Goal: Register for event/course: Sign up to attend an event or enroll in a course

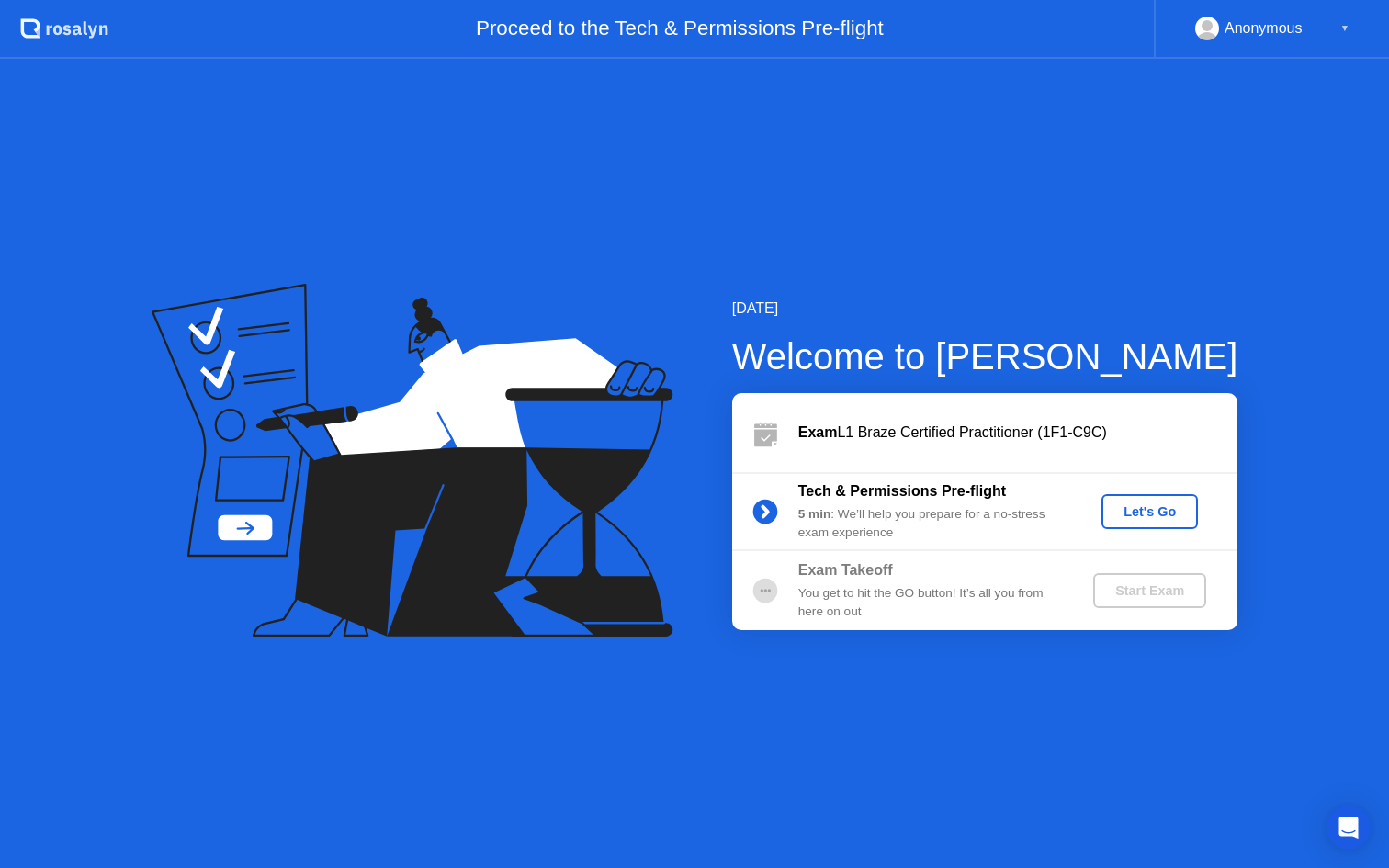
click at [1140, 515] on div "Let's Go" at bounding box center [1149, 511] width 82 height 15
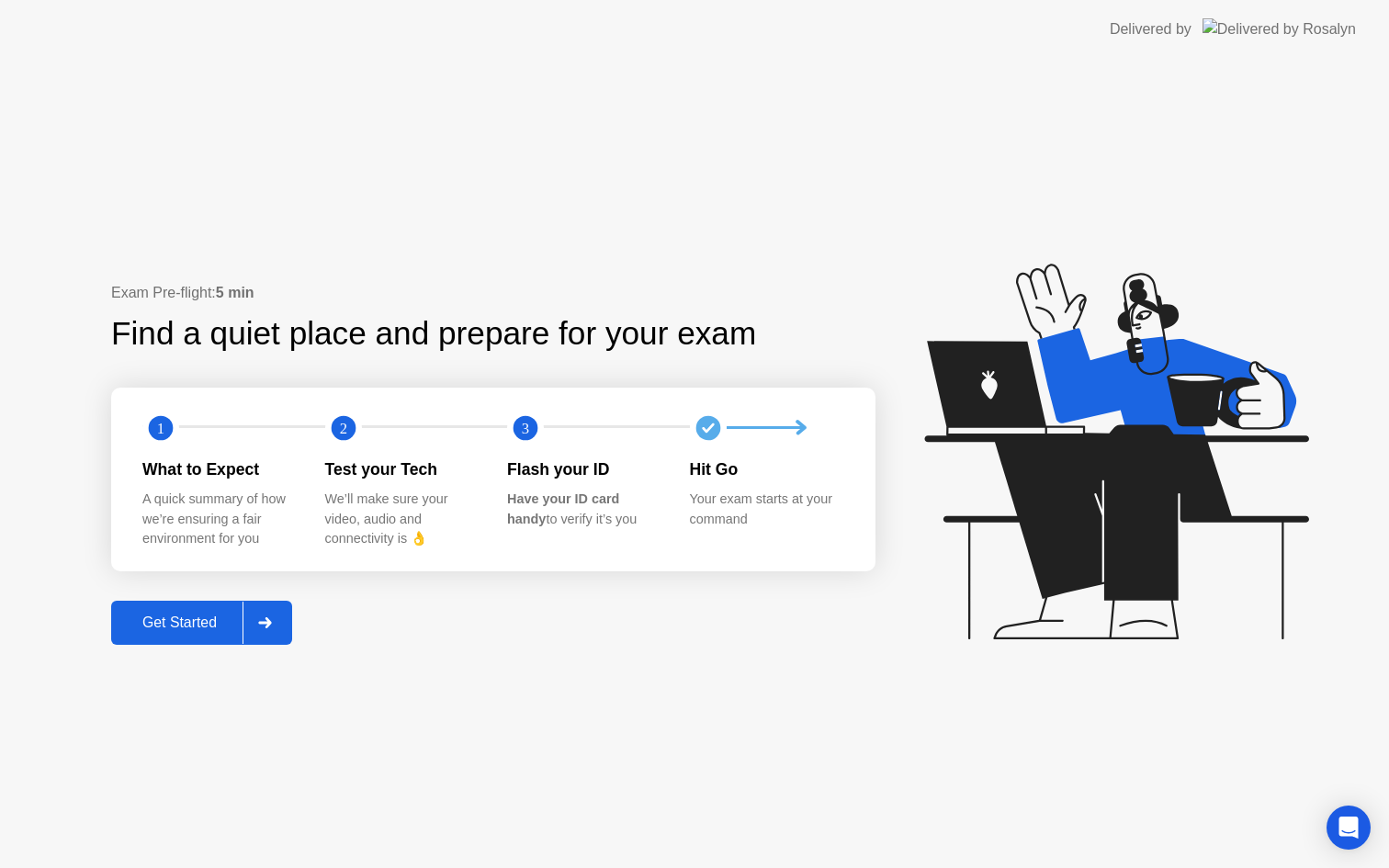
click at [206, 615] on div "Get Started" at bounding box center [180, 623] width 126 height 17
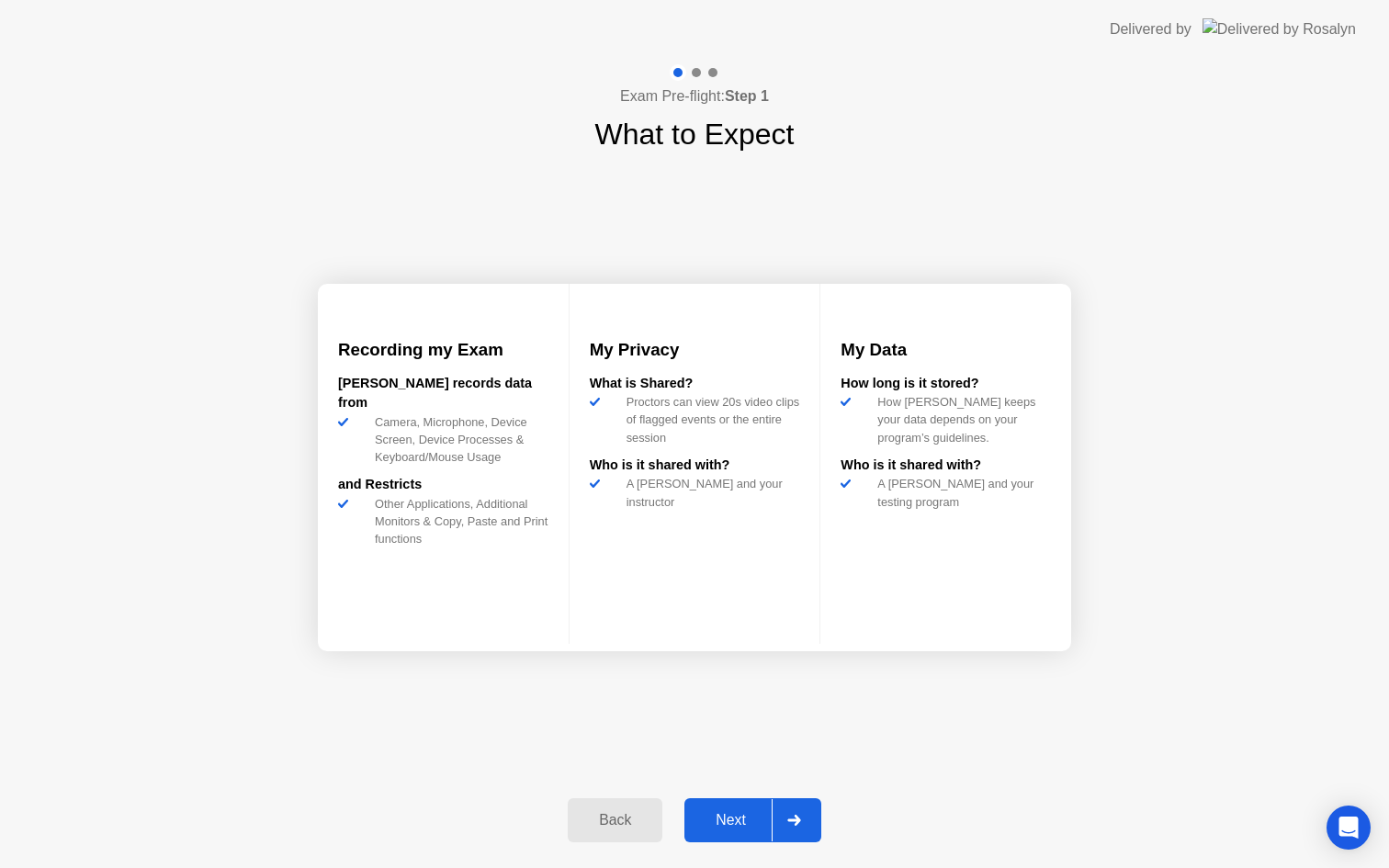
click at [744, 825] on div "Next" at bounding box center [730, 820] width 82 height 17
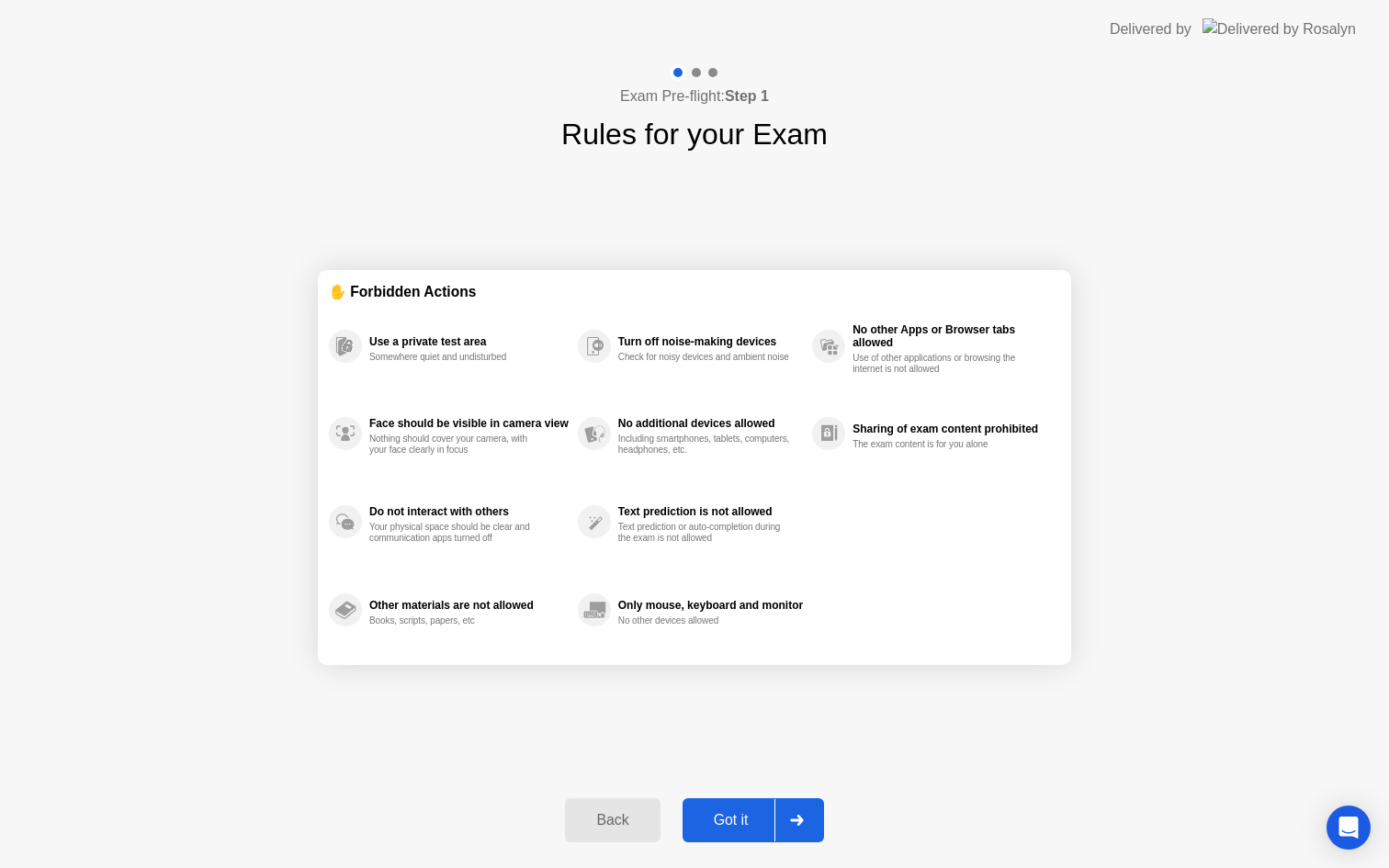
click at [722, 825] on div "Got it" at bounding box center [732, 820] width 86 height 17
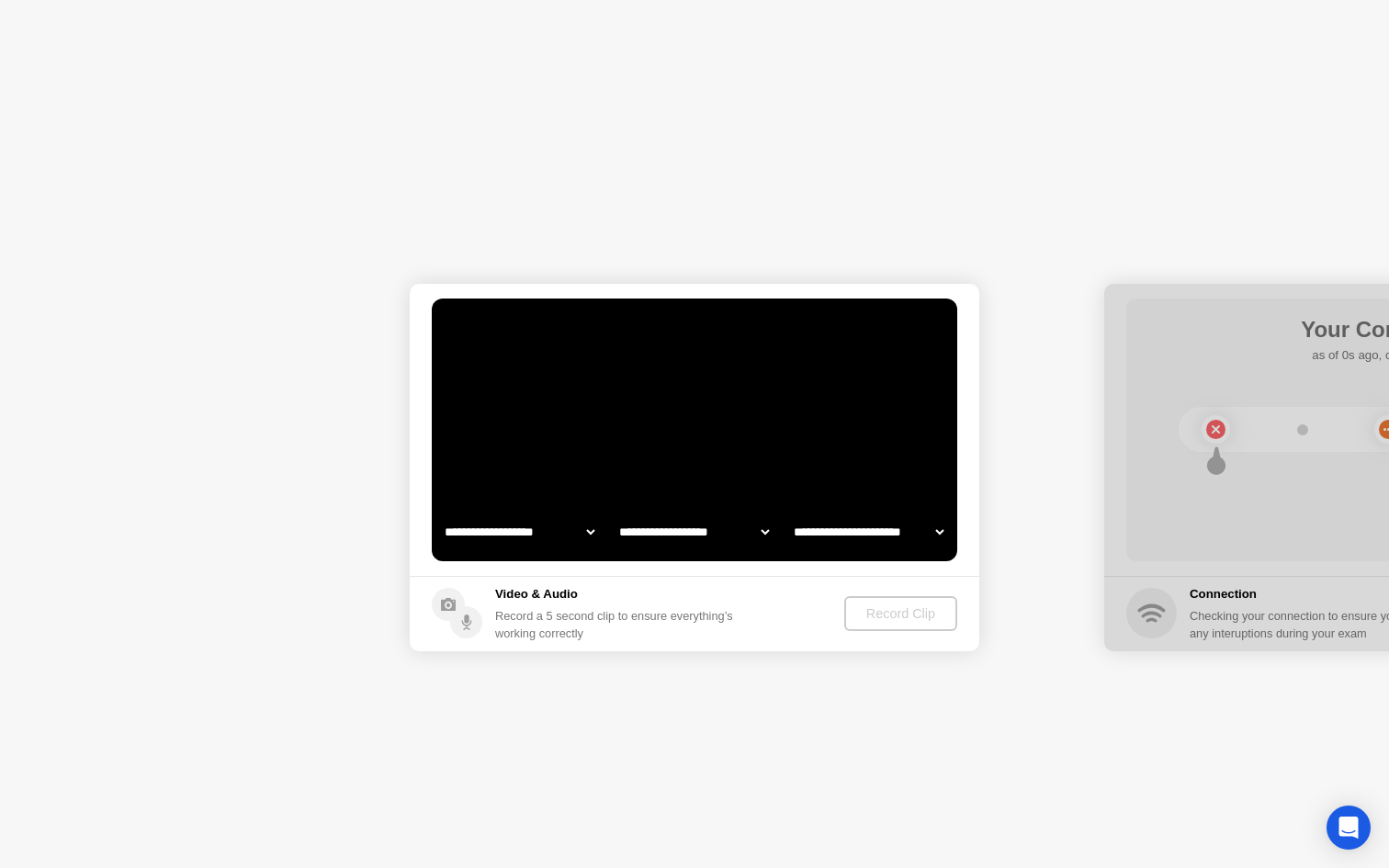
select select "**********"
select select "*******"
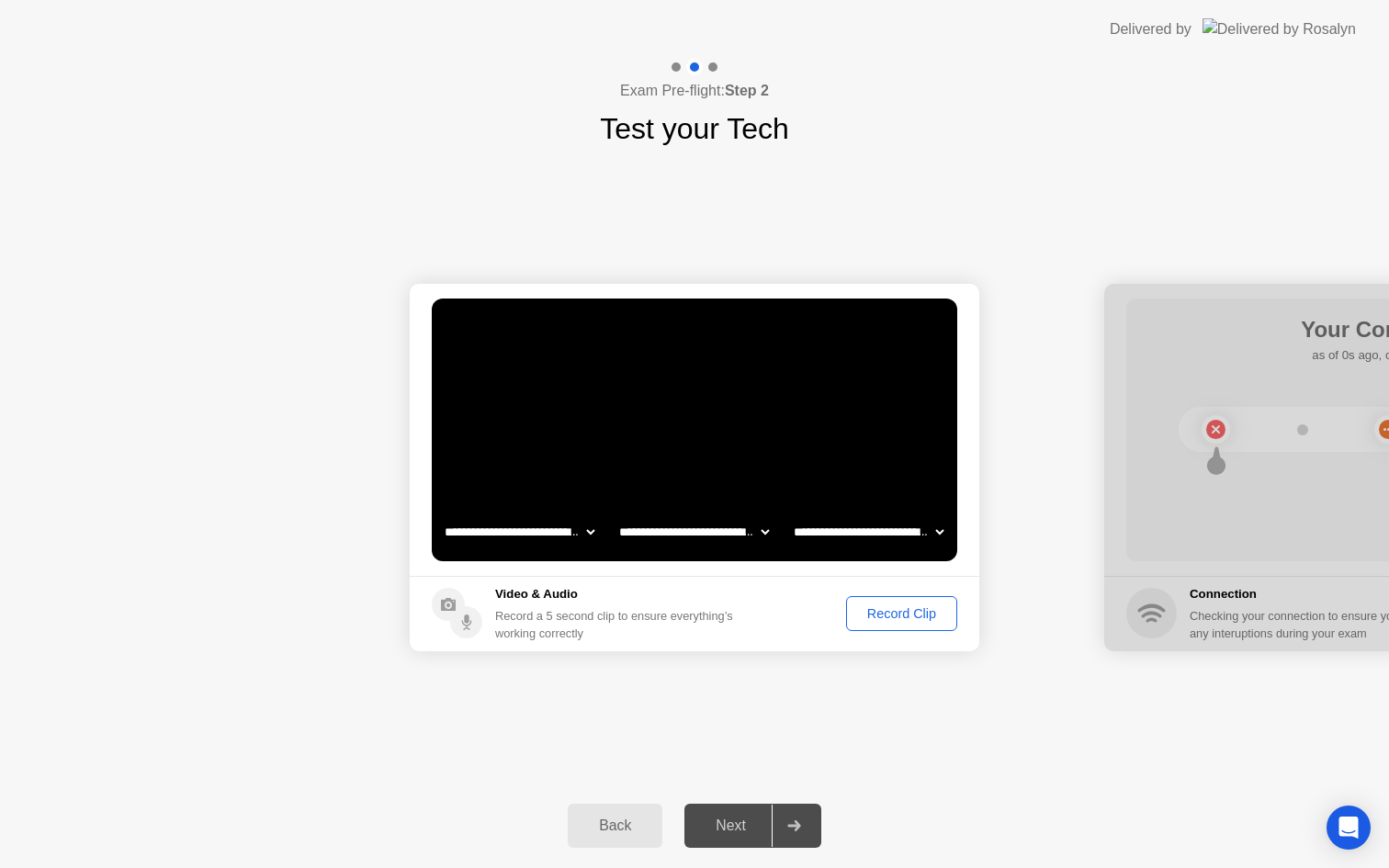
click at [901, 618] on div "Record Clip" at bounding box center [902, 613] width 98 height 15
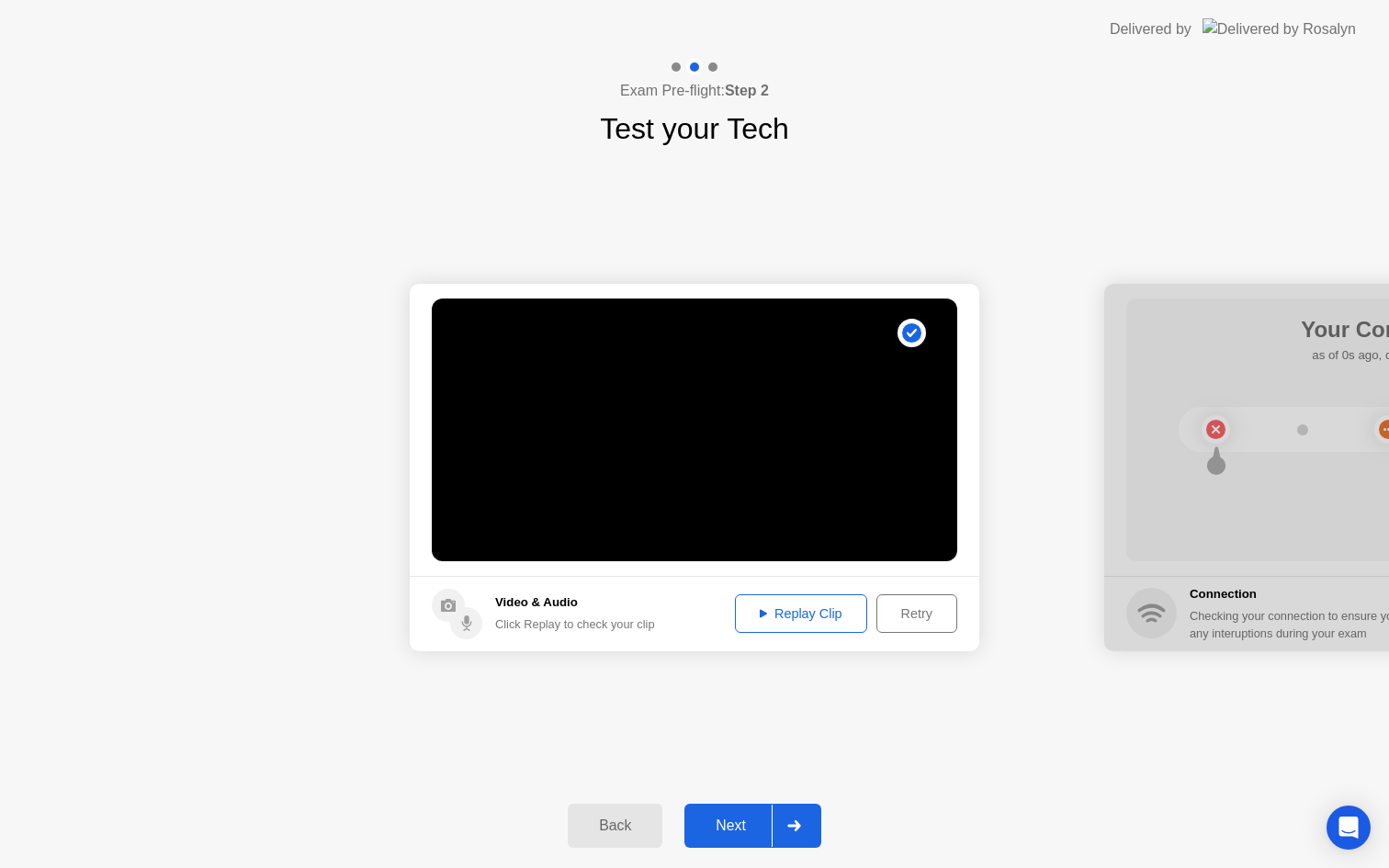
click at [725, 817] on div "Next" at bounding box center [730, 825] width 82 height 17
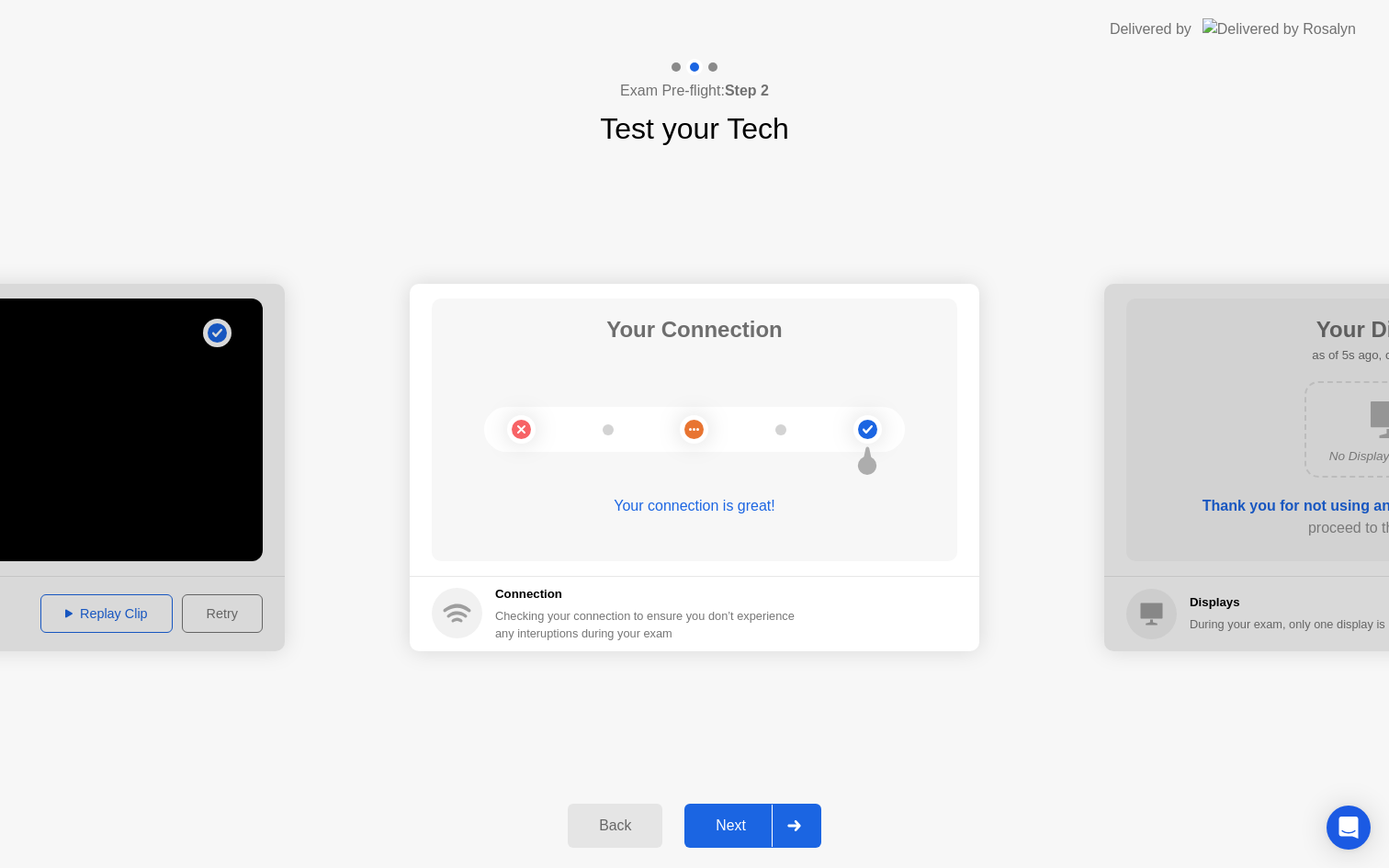
click at [731, 828] on div "Next" at bounding box center [730, 825] width 82 height 17
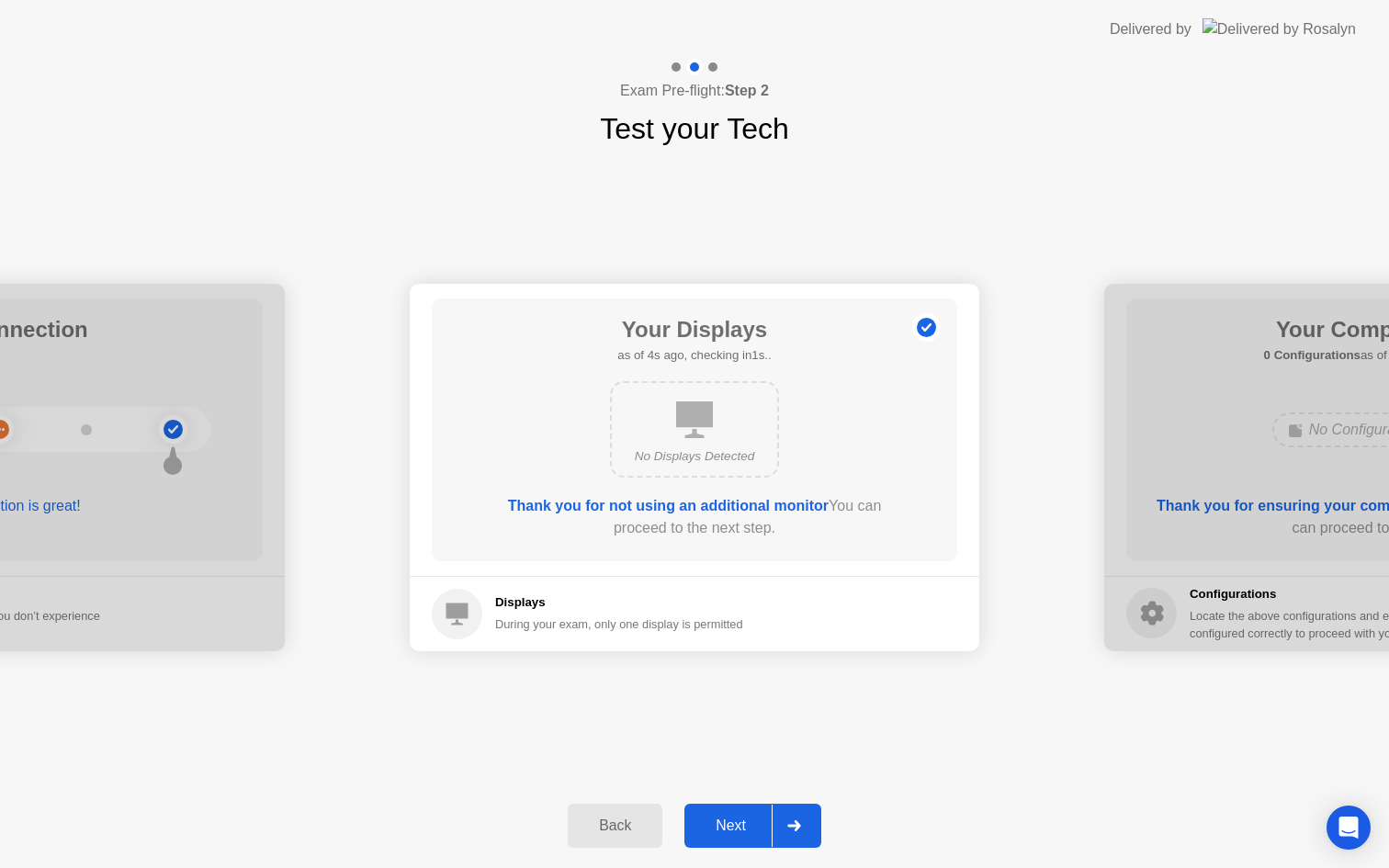
click at [731, 828] on div "Next" at bounding box center [730, 825] width 82 height 17
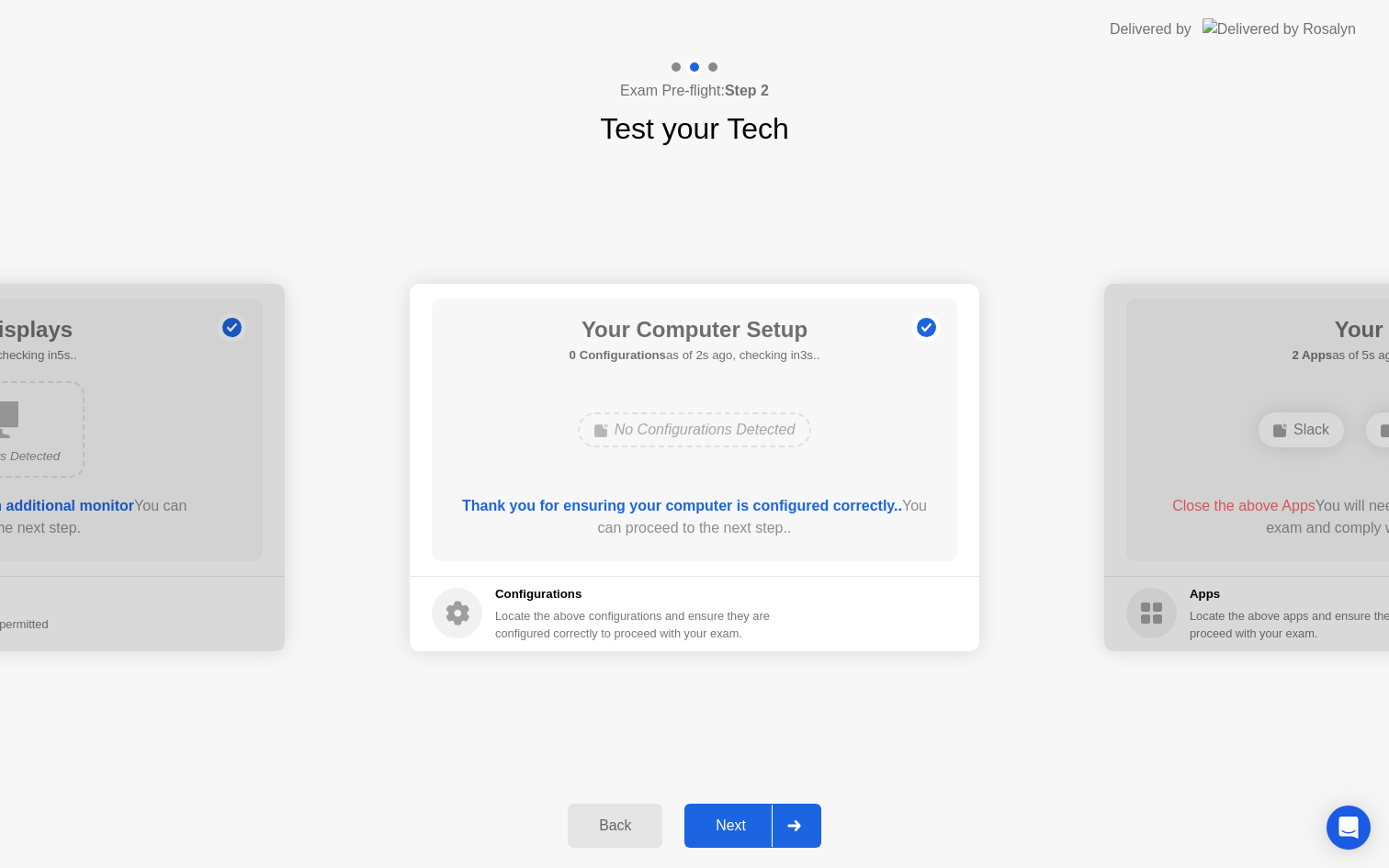
click at [731, 828] on div "Next" at bounding box center [730, 825] width 82 height 17
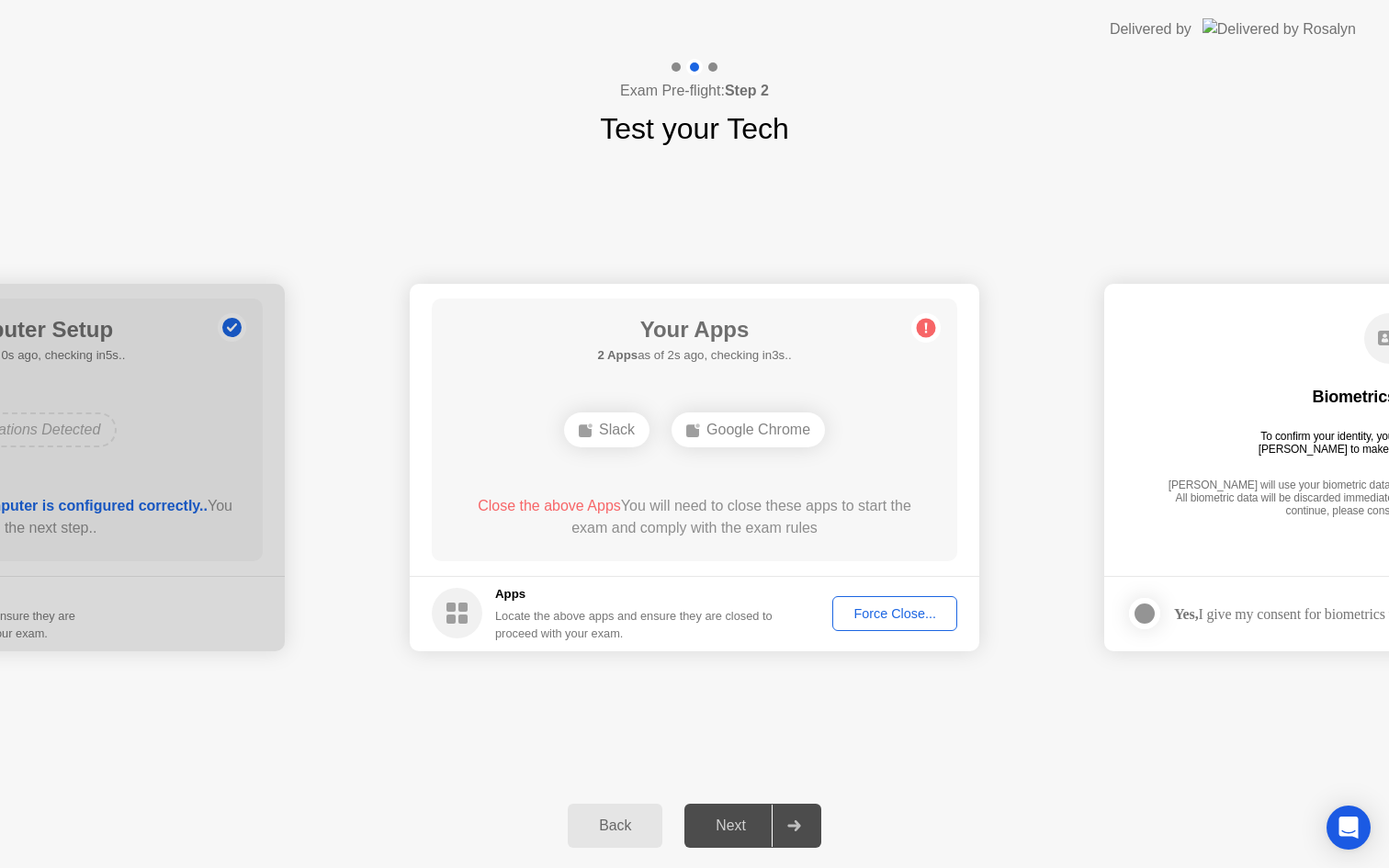
click at [903, 614] on div "Force Close..." at bounding box center [895, 613] width 112 height 15
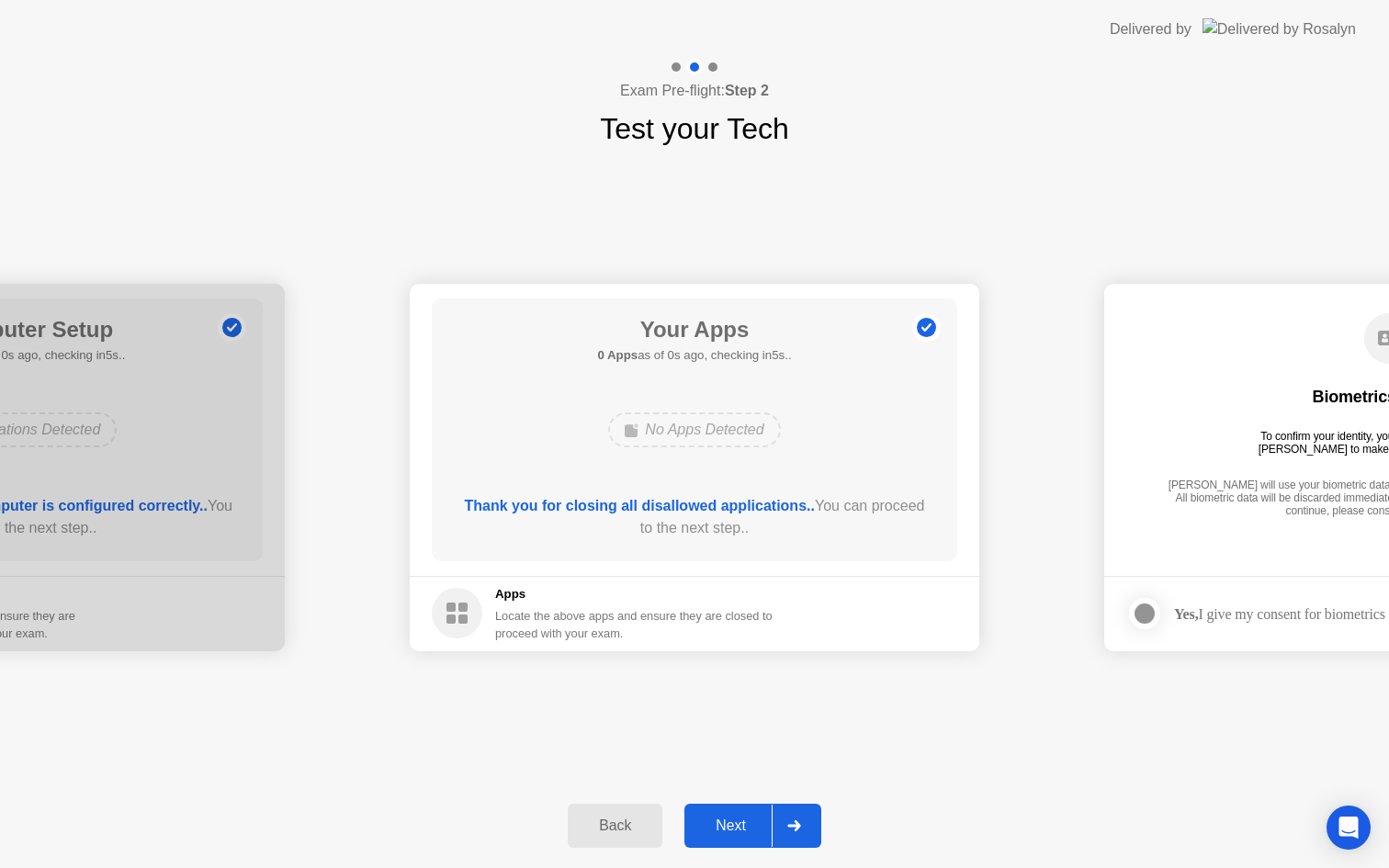
click at [734, 823] on div "Next" at bounding box center [730, 825] width 82 height 17
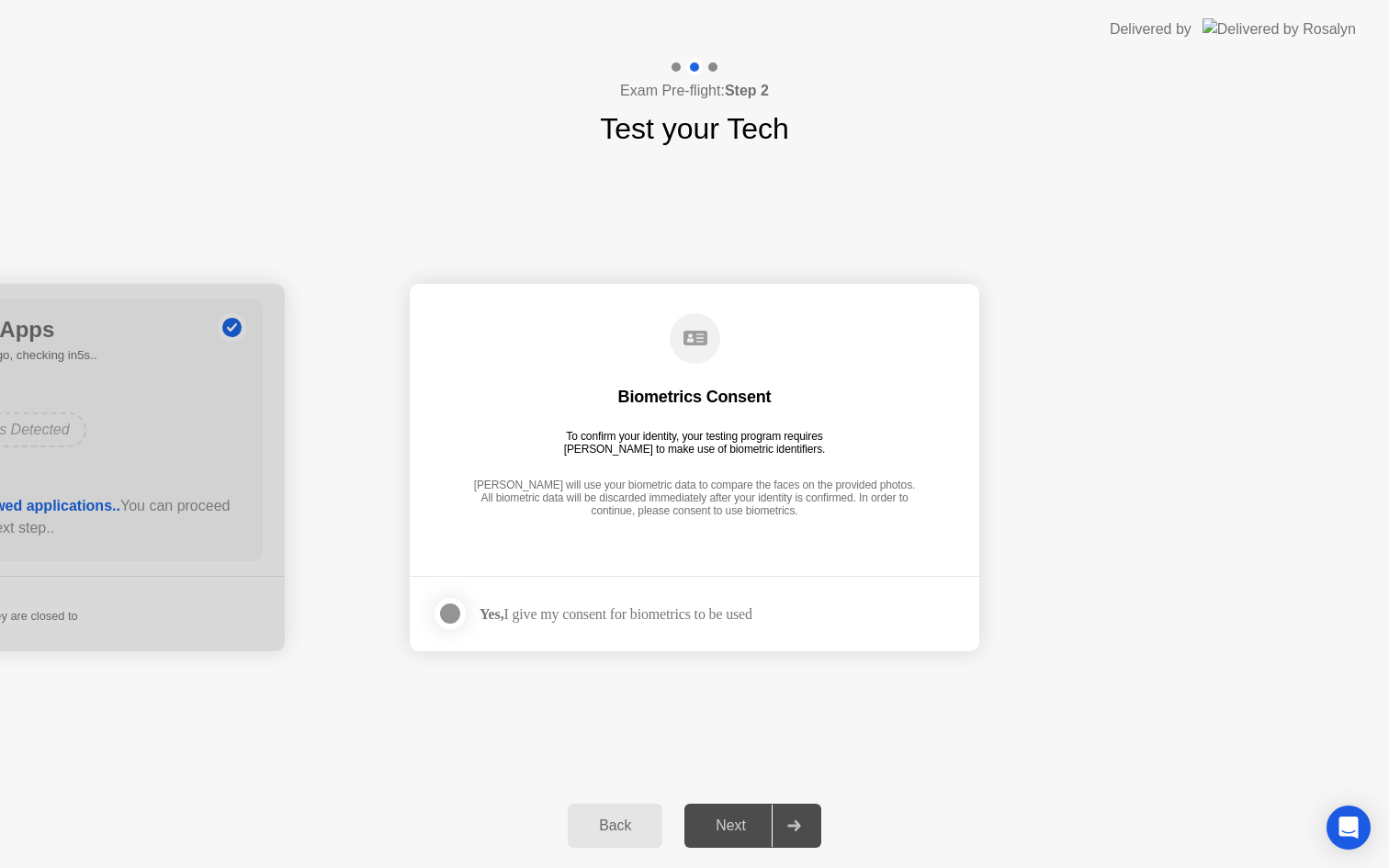
click at [734, 823] on div "Next" at bounding box center [730, 825] width 82 height 17
click at [446, 622] on div at bounding box center [450, 614] width 22 height 22
click at [735, 818] on div "Next" at bounding box center [730, 825] width 82 height 17
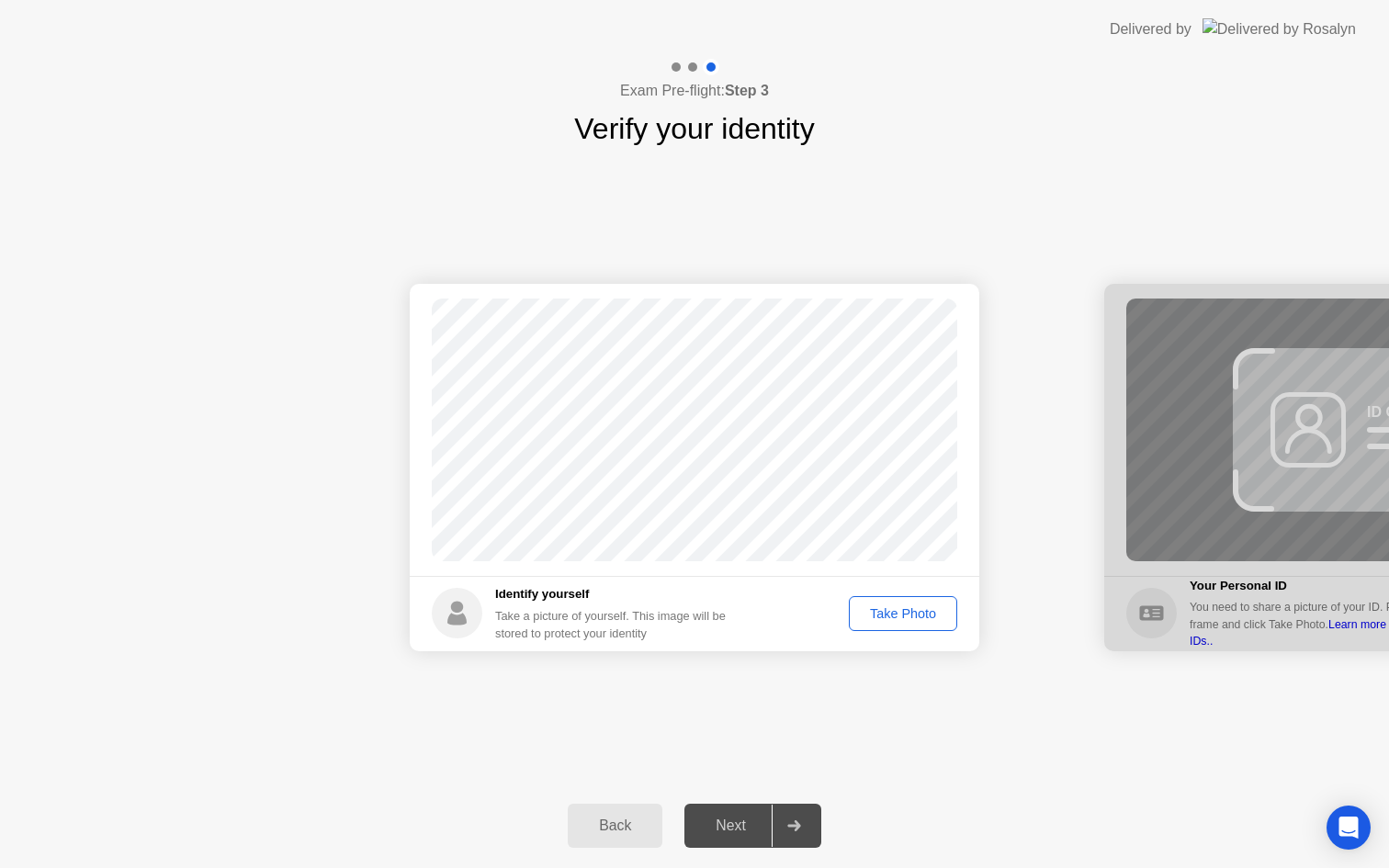
click at [915, 619] on div "Take Photo" at bounding box center [903, 613] width 95 height 15
click at [732, 822] on div "Next" at bounding box center [730, 825] width 82 height 17
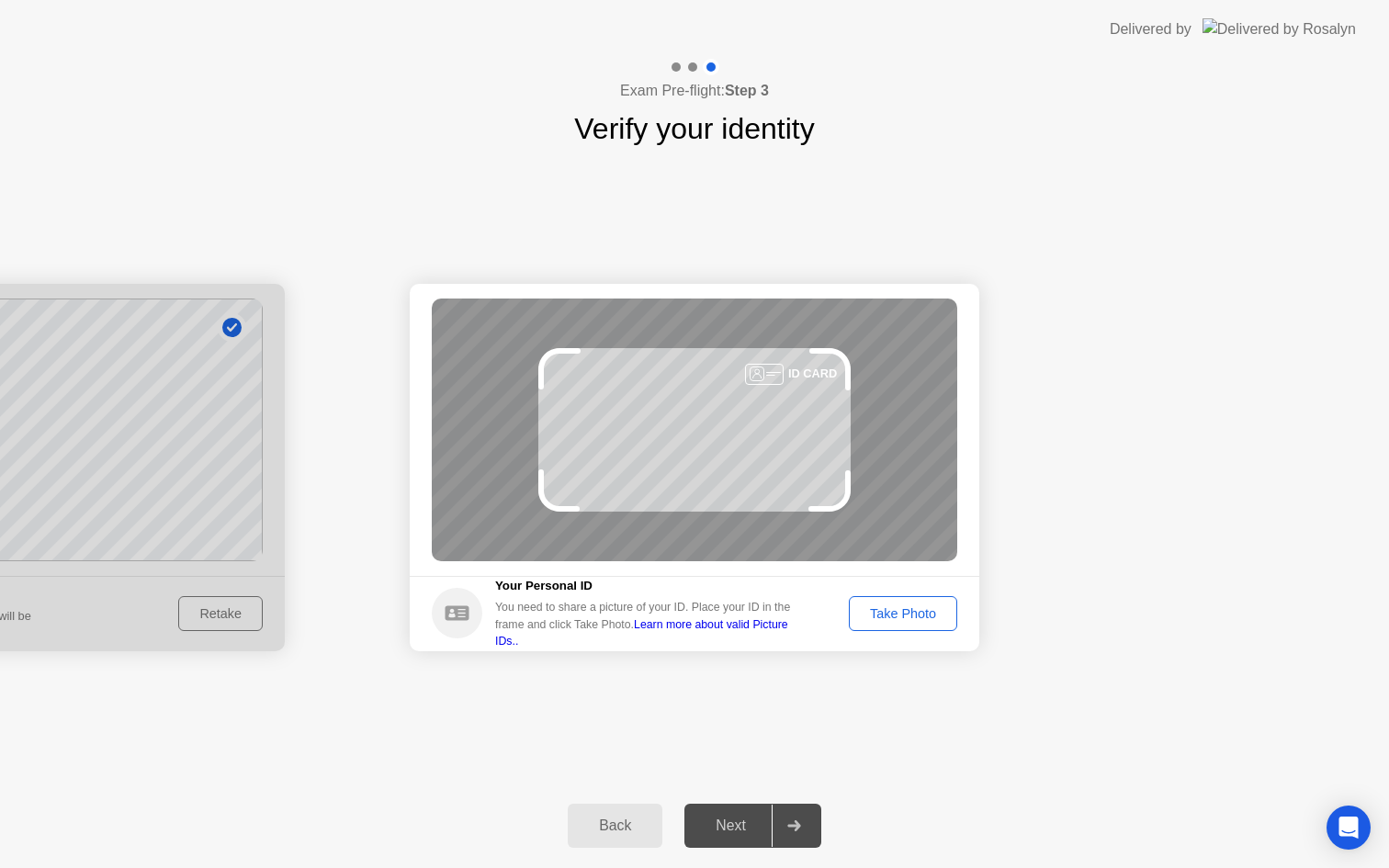
click at [926, 615] on div "Take Photo" at bounding box center [903, 613] width 95 height 15
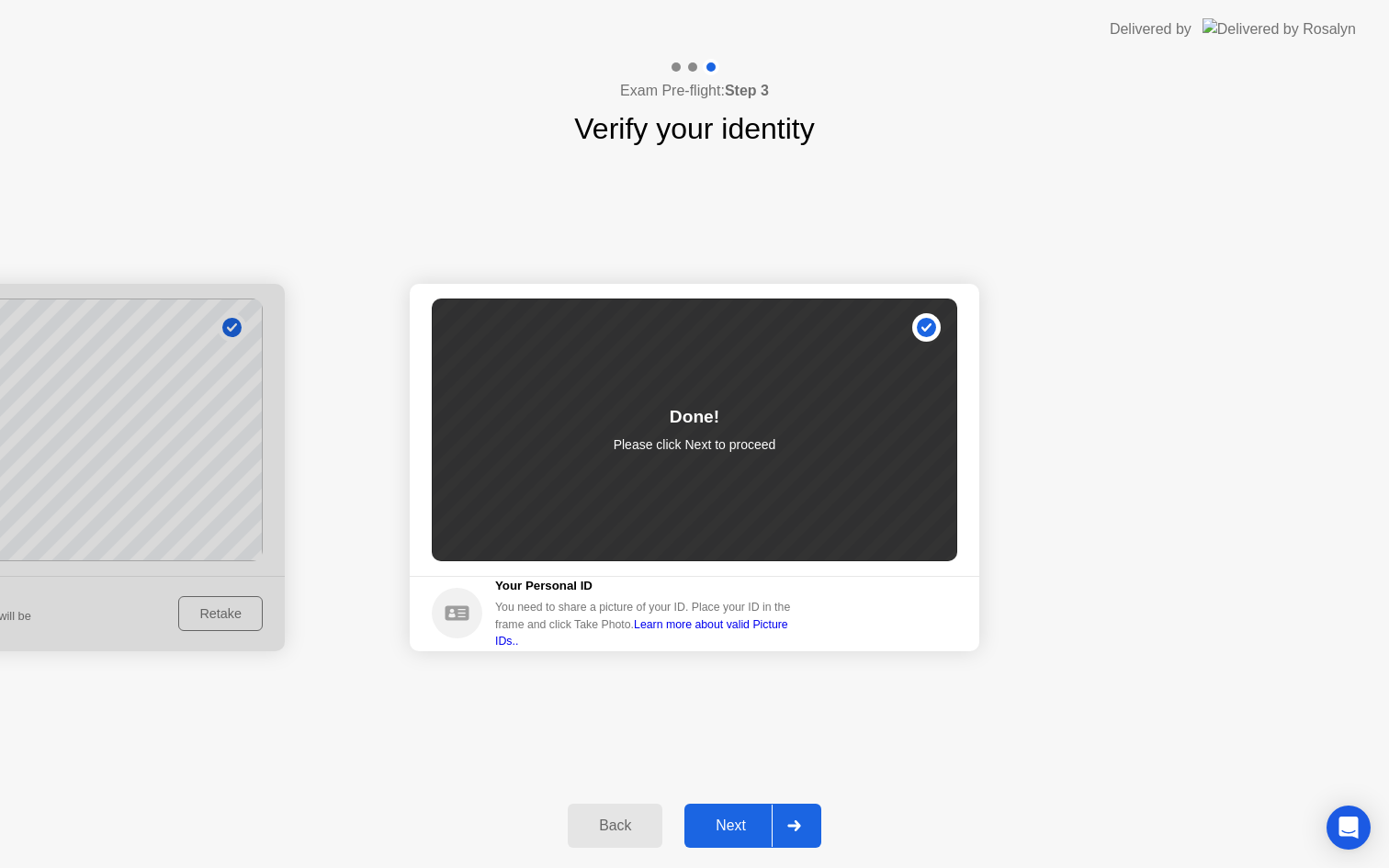
click at [750, 836] on button "Next" at bounding box center [752, 825] width 137 height 44
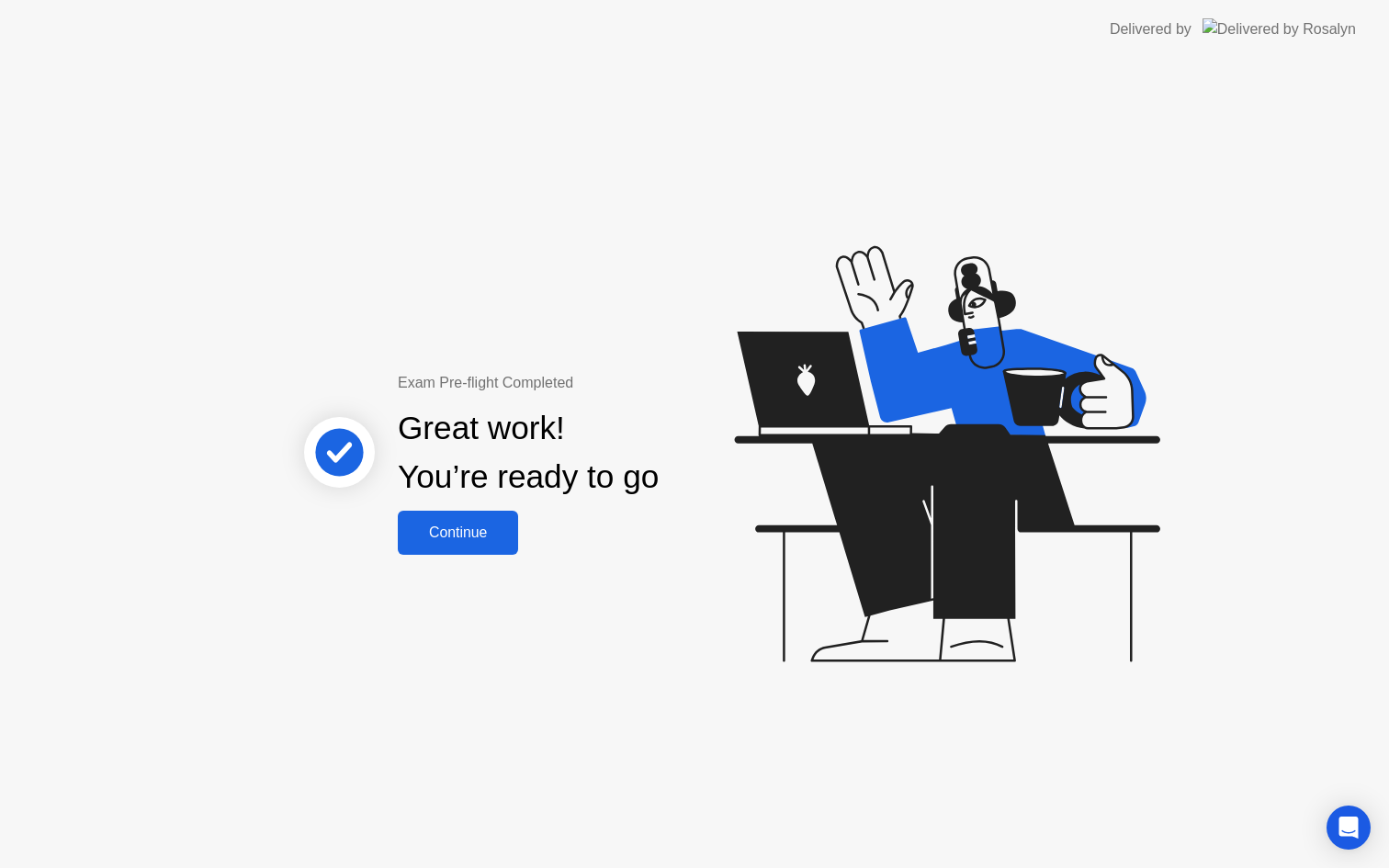
click at [489, 548] on button "Continue" at bounding box center [458, 532] width 121 height 44
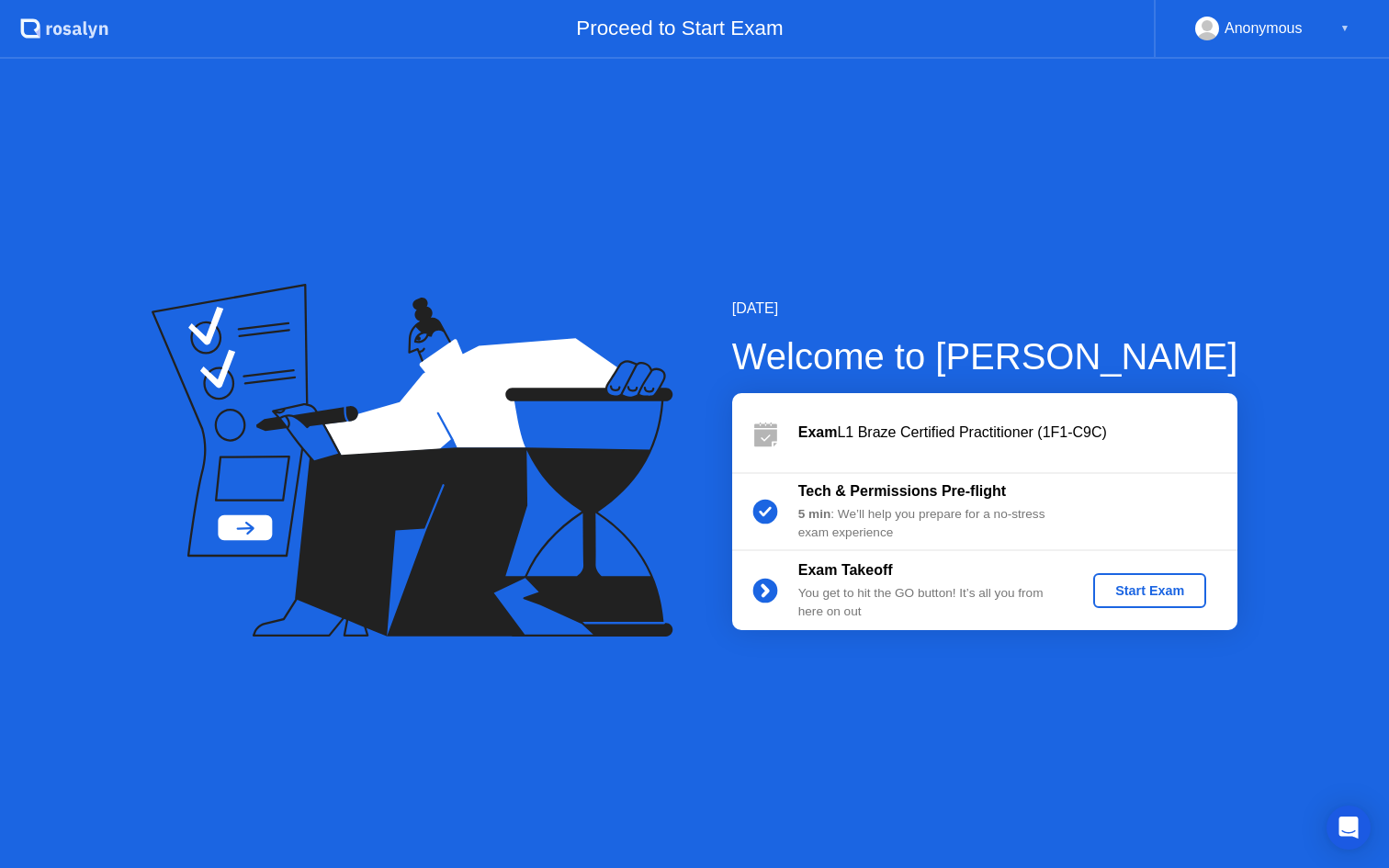
click at [1338, 29] on div "Anonymous ▼" at bounding box center [1272, 28] width 154 height 24
click at [1120, 594] on div "Start Exam" at bounding box center [1149, 590] width 98 height 15
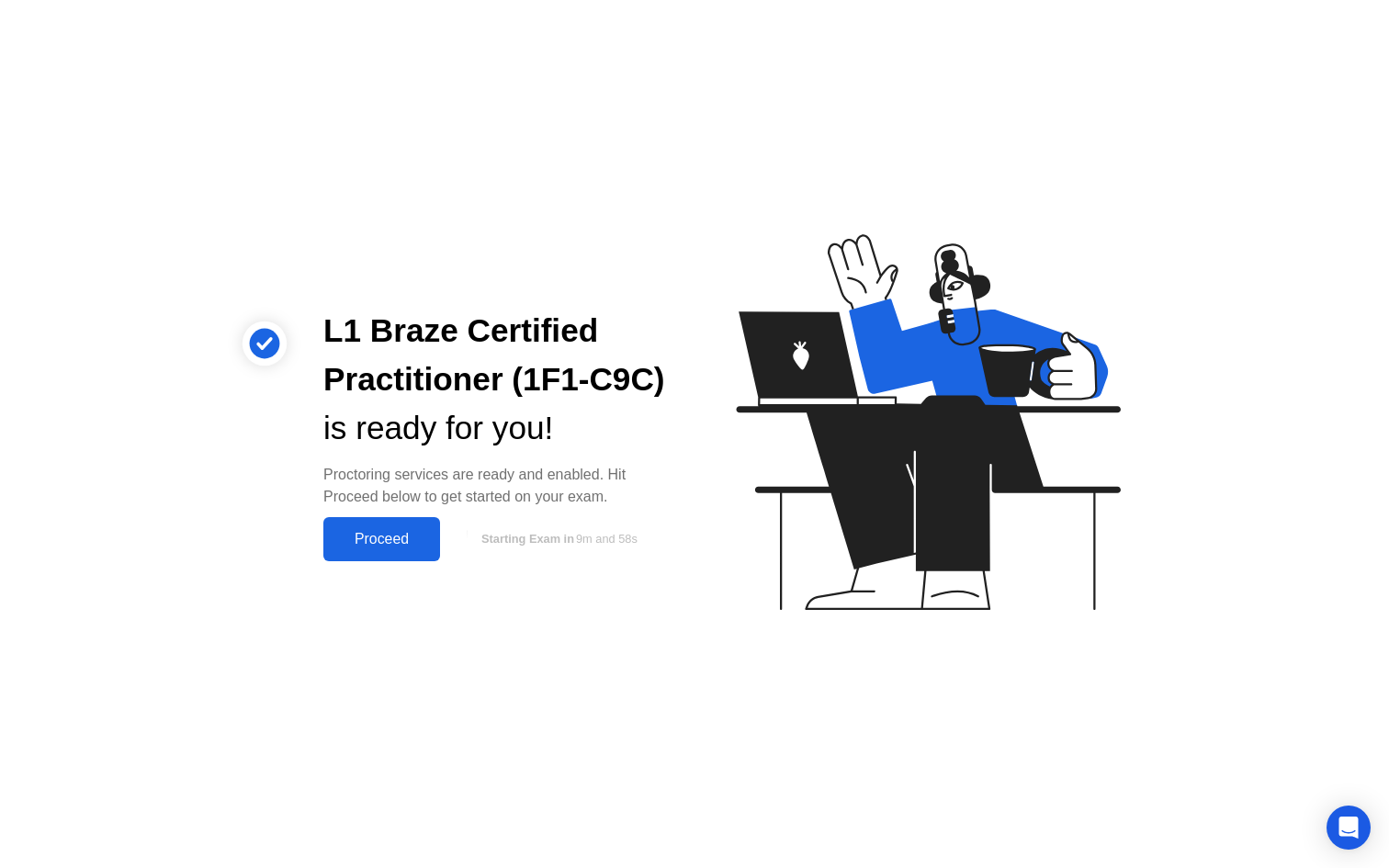
click at [413, 546] on div "Proceed" at bounding box center [382, 539] width 106 height 17
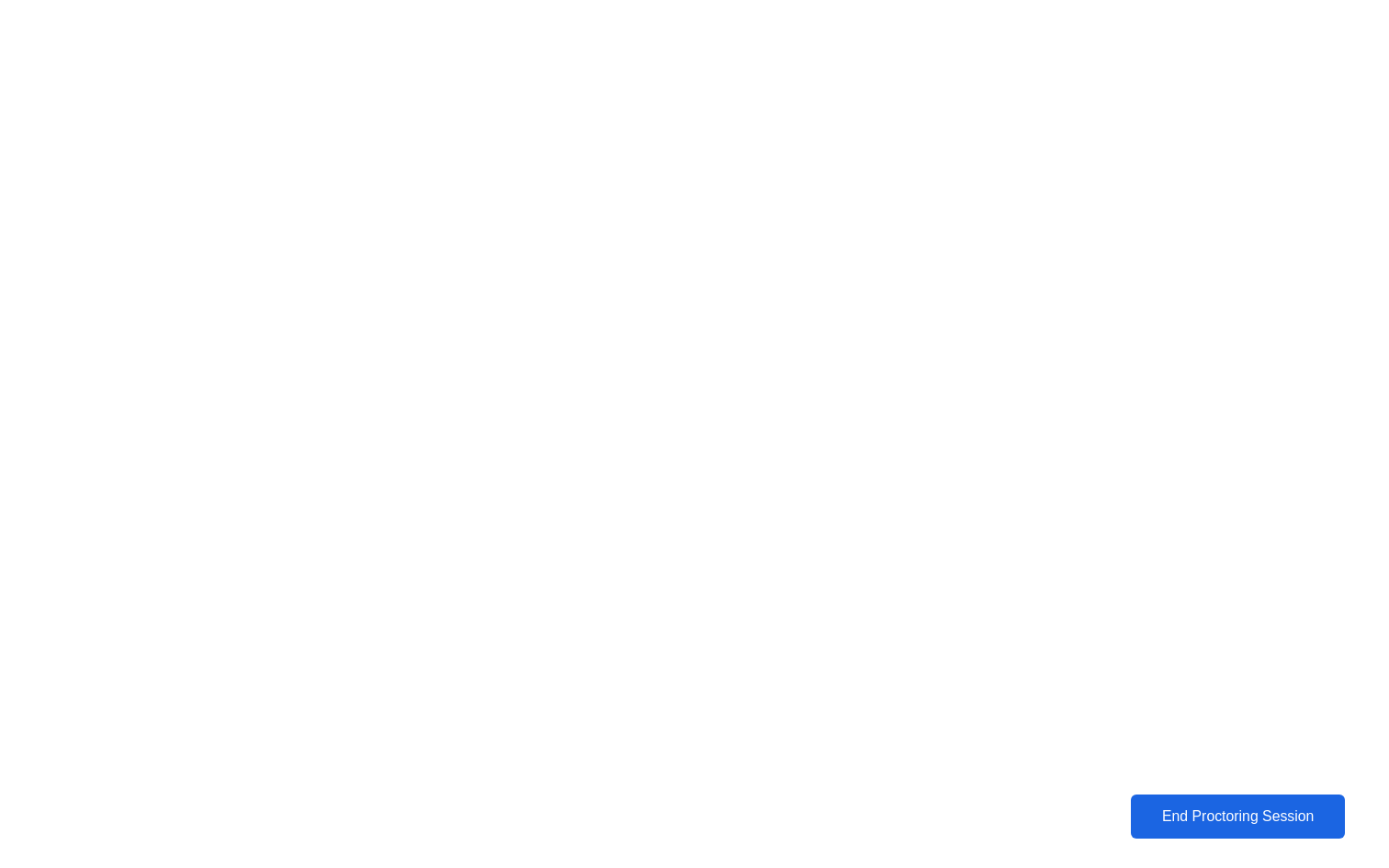
click at [1234, 836] on button "End Proctoring Session" at bounding box center [1238, 816] width 215 height 44
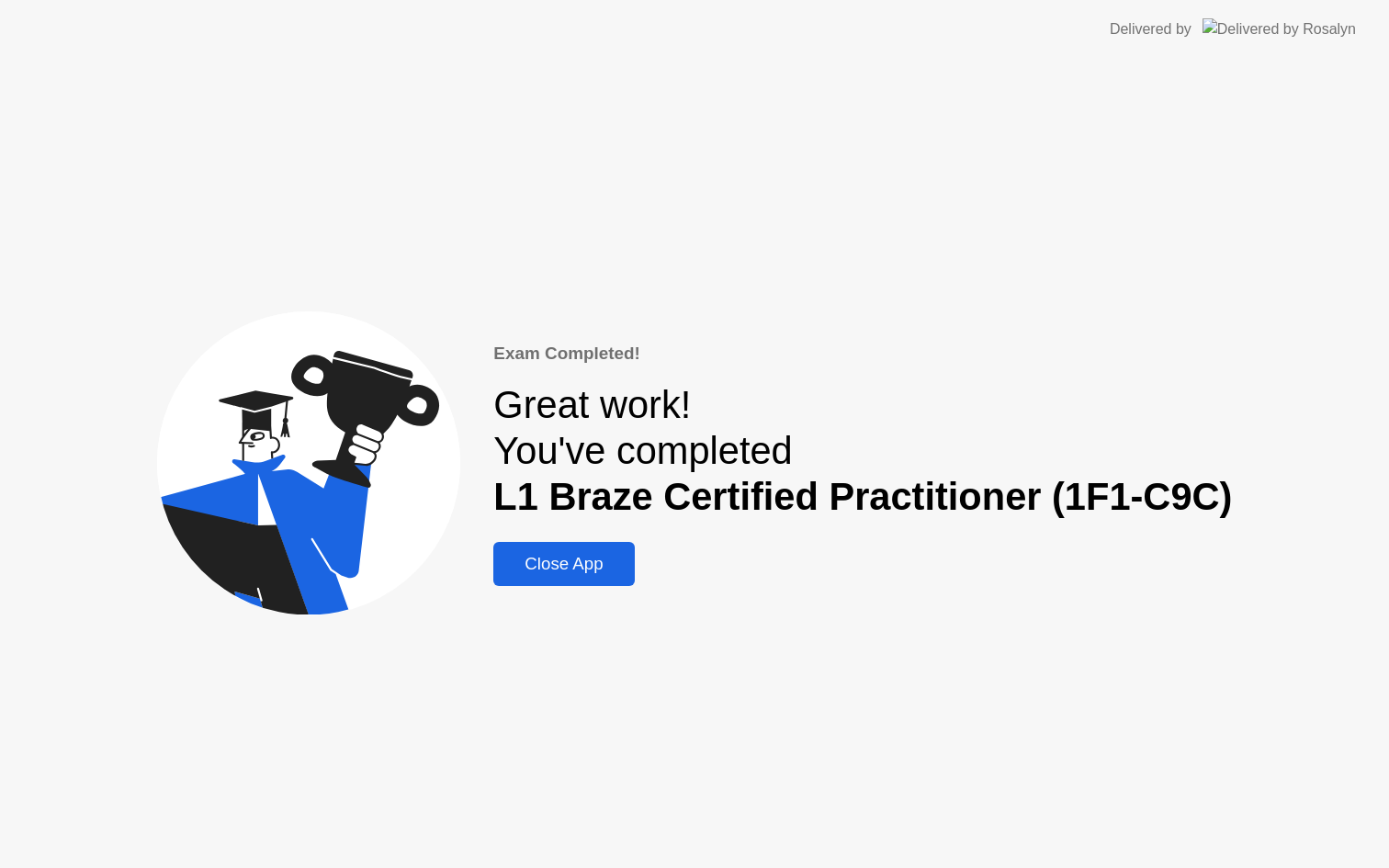
click at [587, 565] on div "Close App" at bounding box center [564, 564] width 130 height 21
